Goal: Task Accomplishment & Management: Manage account settings

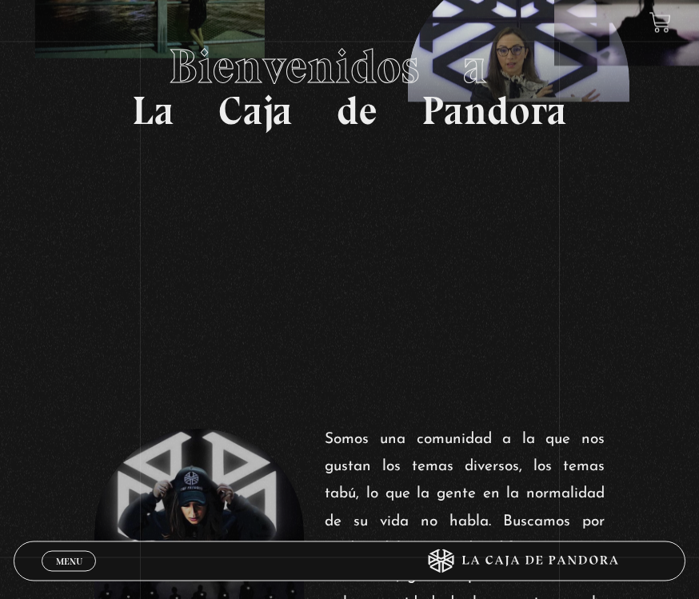
scroll to position [183, 0]
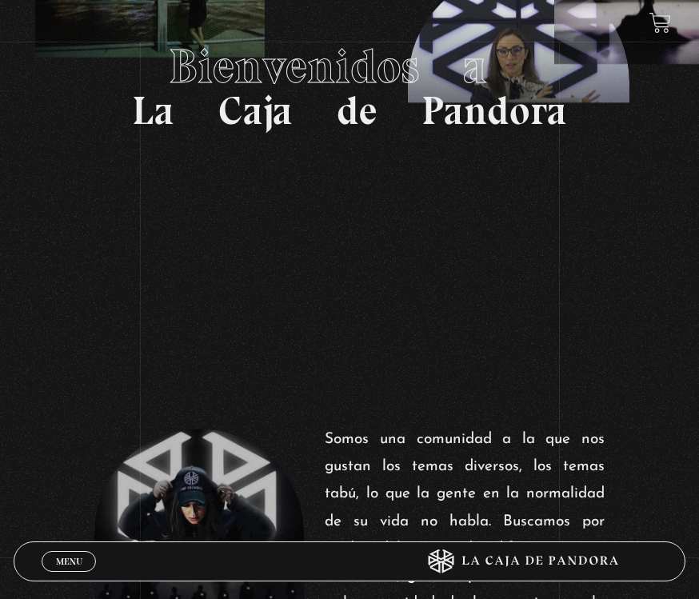
click at [61, 566] on span "Menu" at bounding box center [69, 561] width 26 height 10
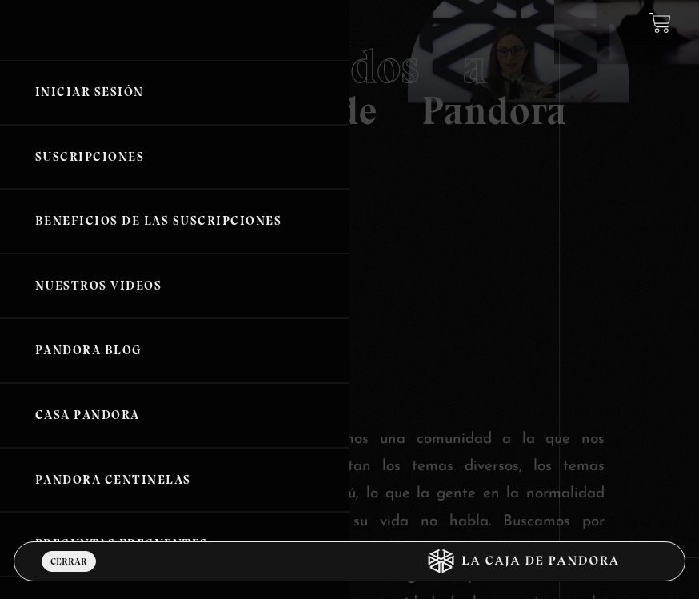
click at [74, 90] on link "Iniciar Sesión" at bounding box center [174, 92] width 349 height 65
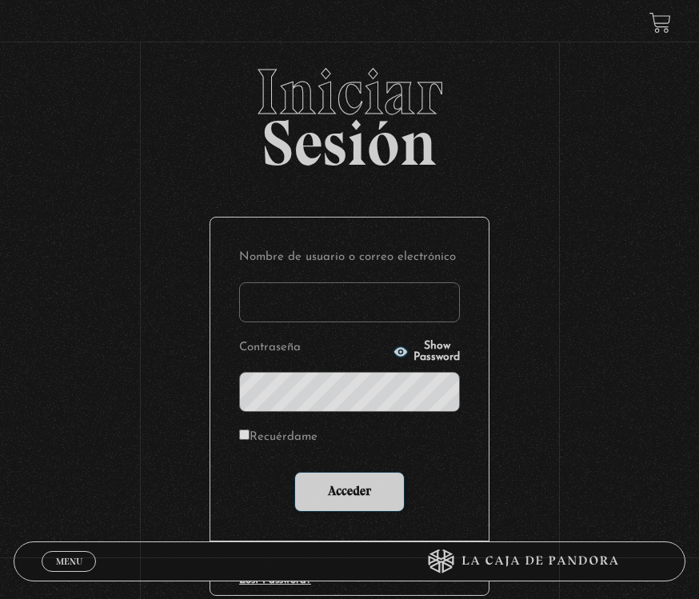
type input "[EMAIL_ADDRESS][DOMAIN_NAME]"
click at [349, 493] on input "Acceder" at bounding box center [349, 492] width 110 height 40
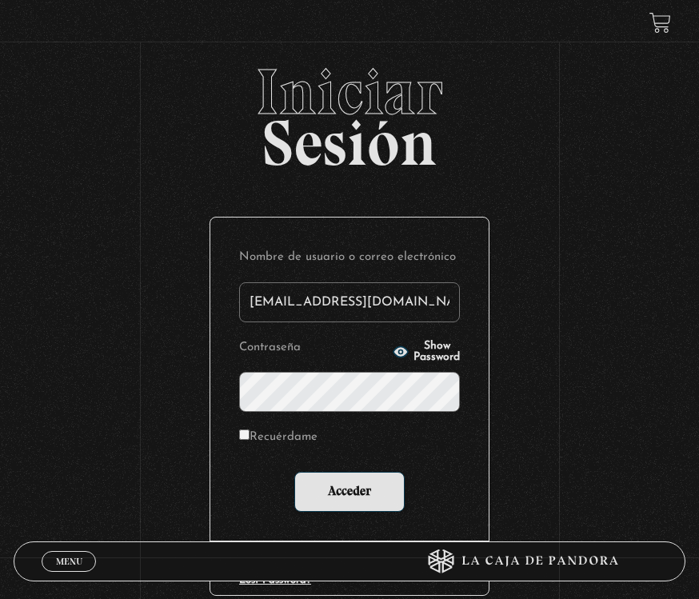
click at [369, 487] on input "Acceder" at bounding box center [349, 492] width 110 height 40
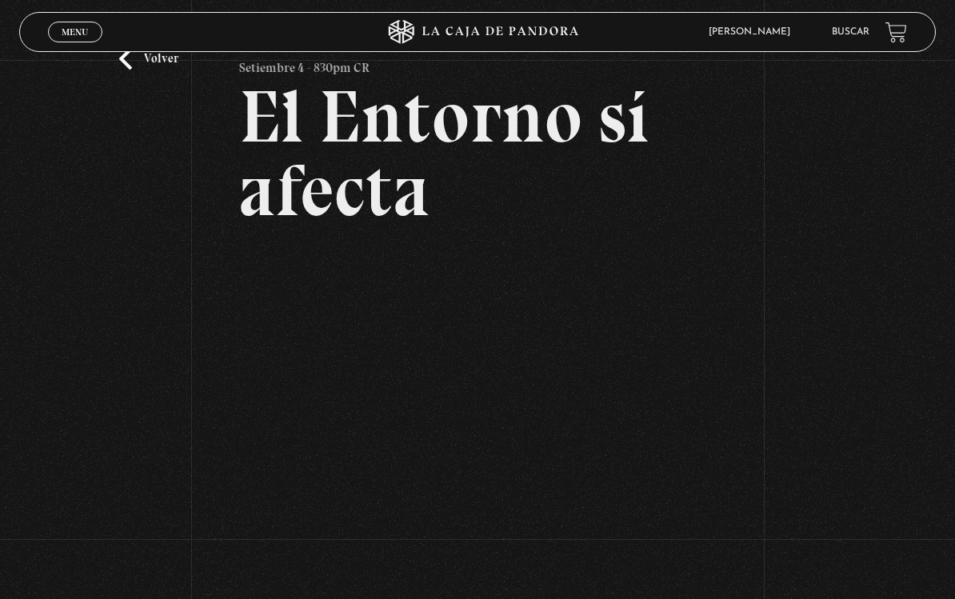
scroll to position [101, 0]
